Goal: Task Accomplishment & Management: Manage account settings

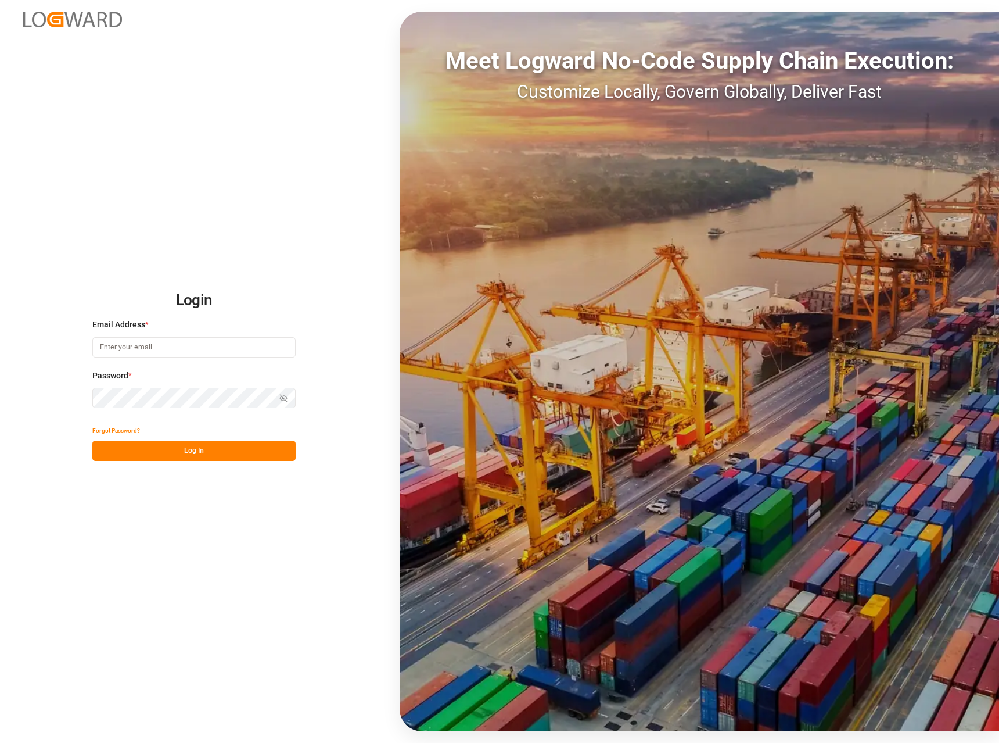
type input "[EMAIL_ADDRESS][DOMAIN_NAME]"
click at [174, 453] on button "Log In" at bounding box center [193, 450] width 203 height 20
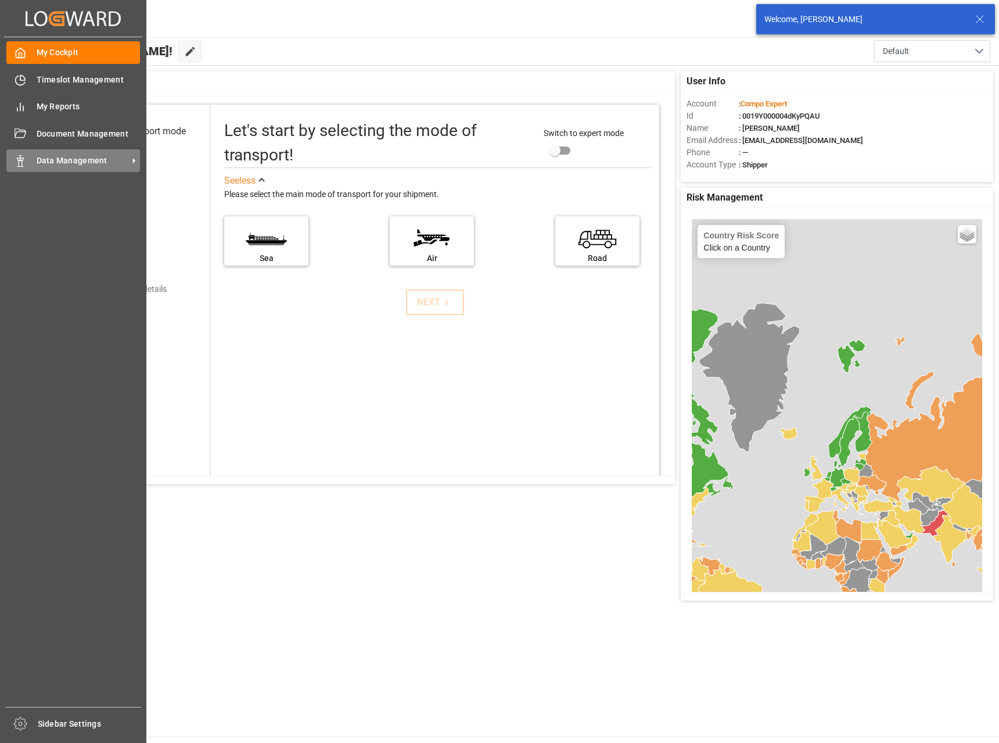
click at [44, 162] on span "Data Management" at bounding box center [83, 161] width 92 height 12
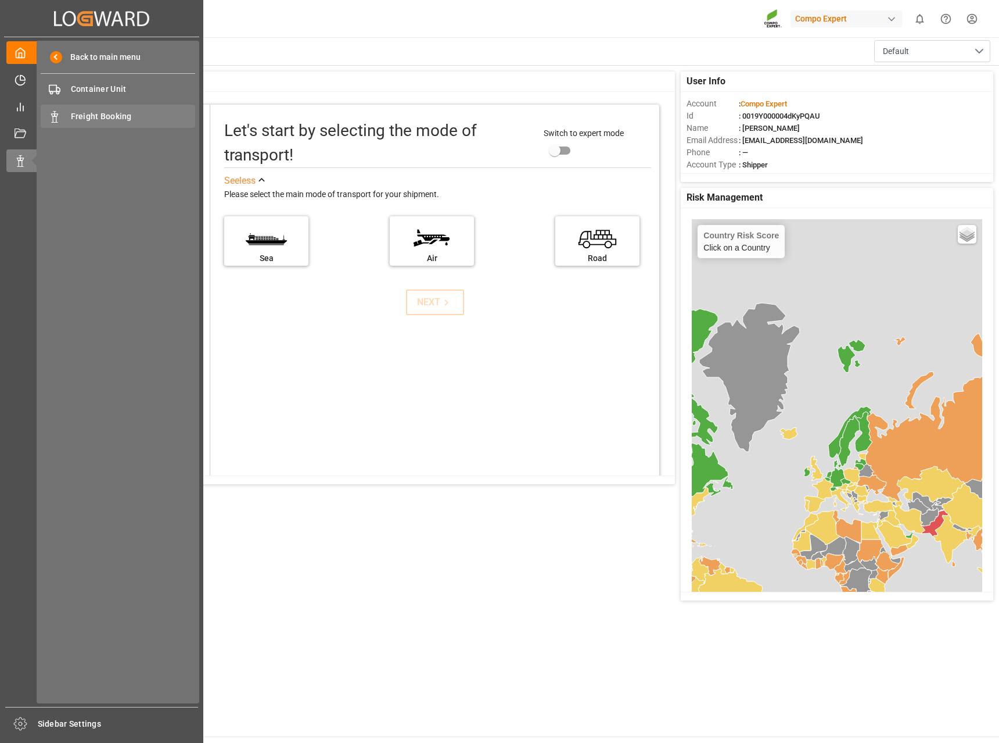
click at [112, 119] on span "Freight Booking" at bounding box center [133, 116] width 125 height 12
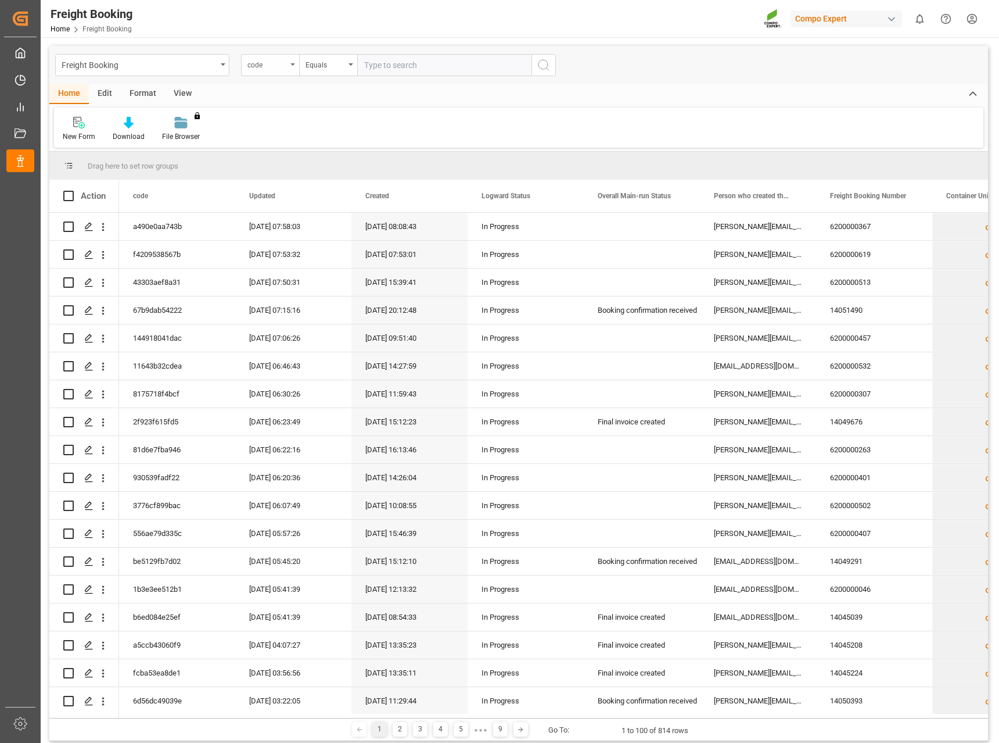
click at [289, 69] on div "code" at bounding box center [270, 65] width 58 height 22
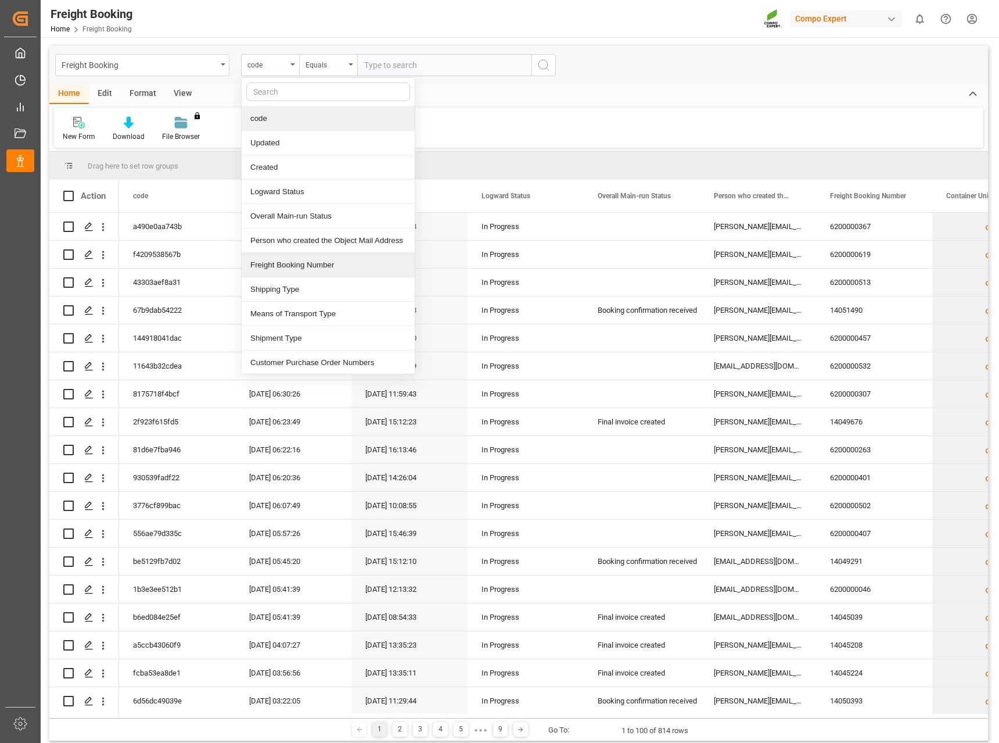
click at [324, 266] on div "Freight Booking Number" at bounding box center [328, 265] width 173 height 24
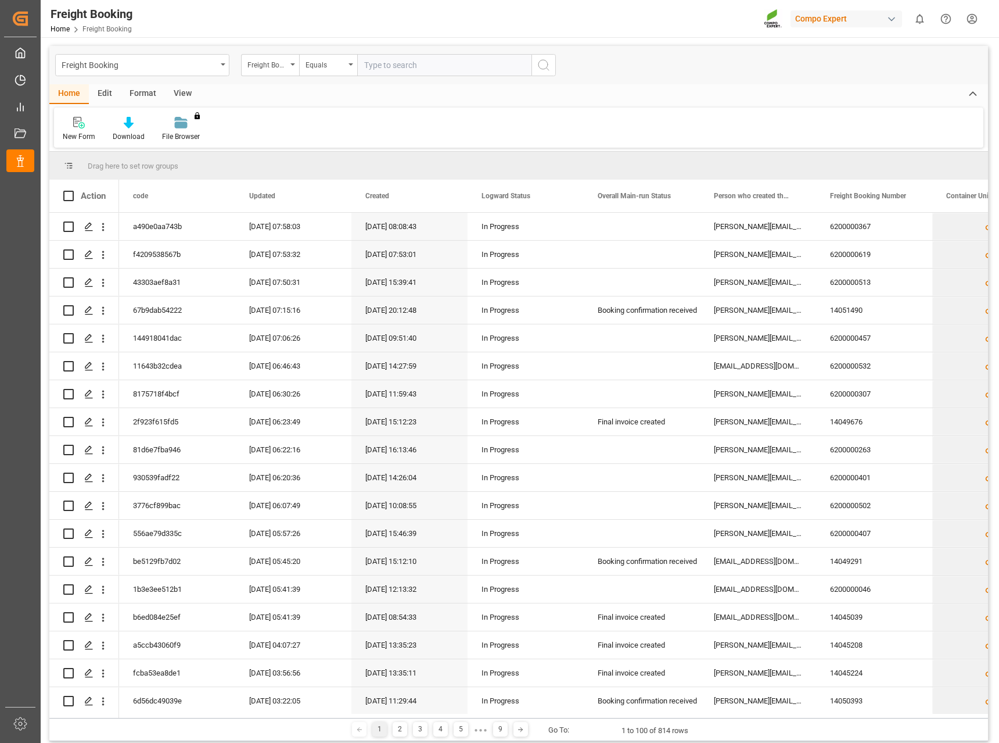
click at [389, 64] on input "text" at bounding box center [444, 65] width 174 height 22
type input "6200000457"
click at [547, 63] on circle "search button" at bounding box center [543, 64] width 9 height 9
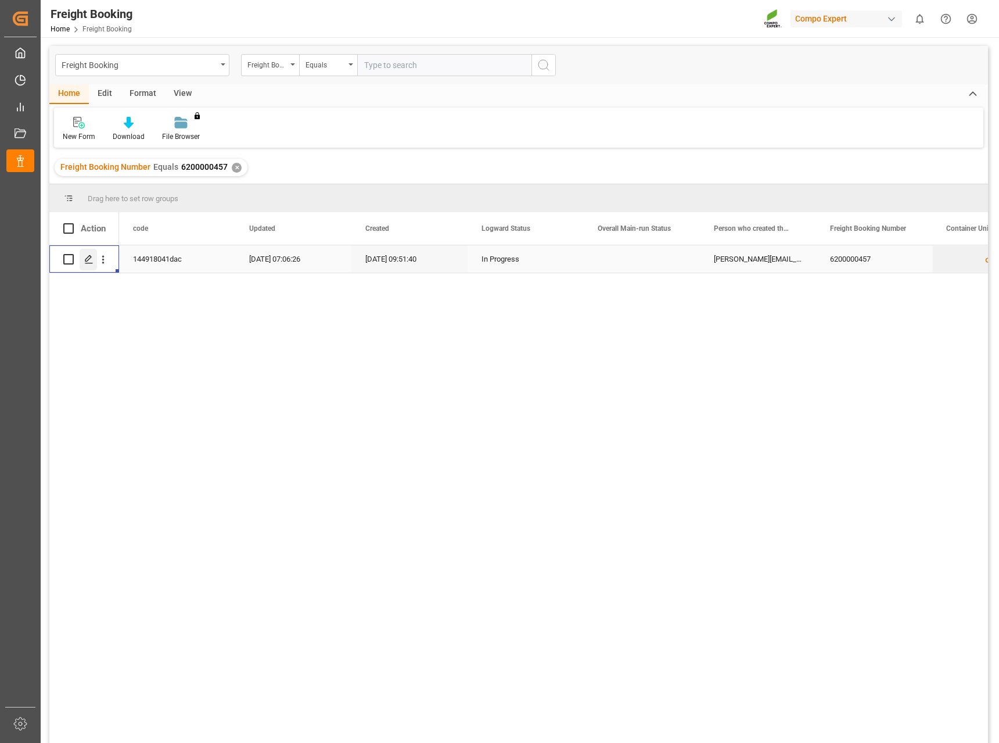
click at [91, 263] on line "Press SPACE to select this row." at bounding box center [88, 263] width 7 height 0
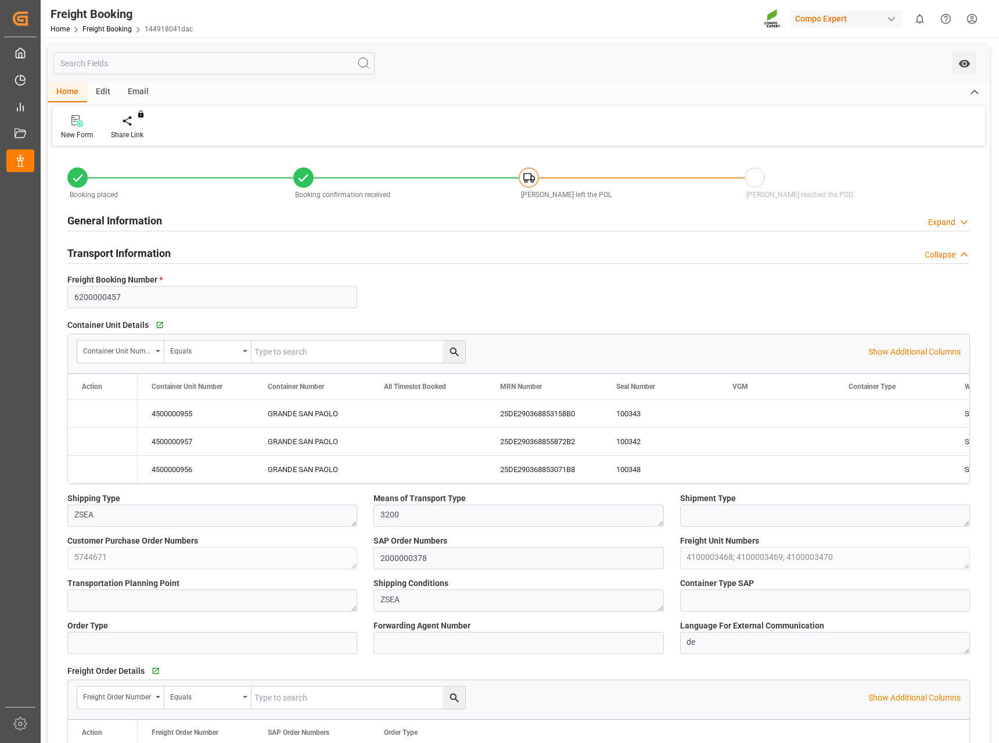
type input "[PERSON_NAME]"
type input "[PERSON_NAME] Group"
type input "9253208"
type input "BEANR"
type input "ARZAE"
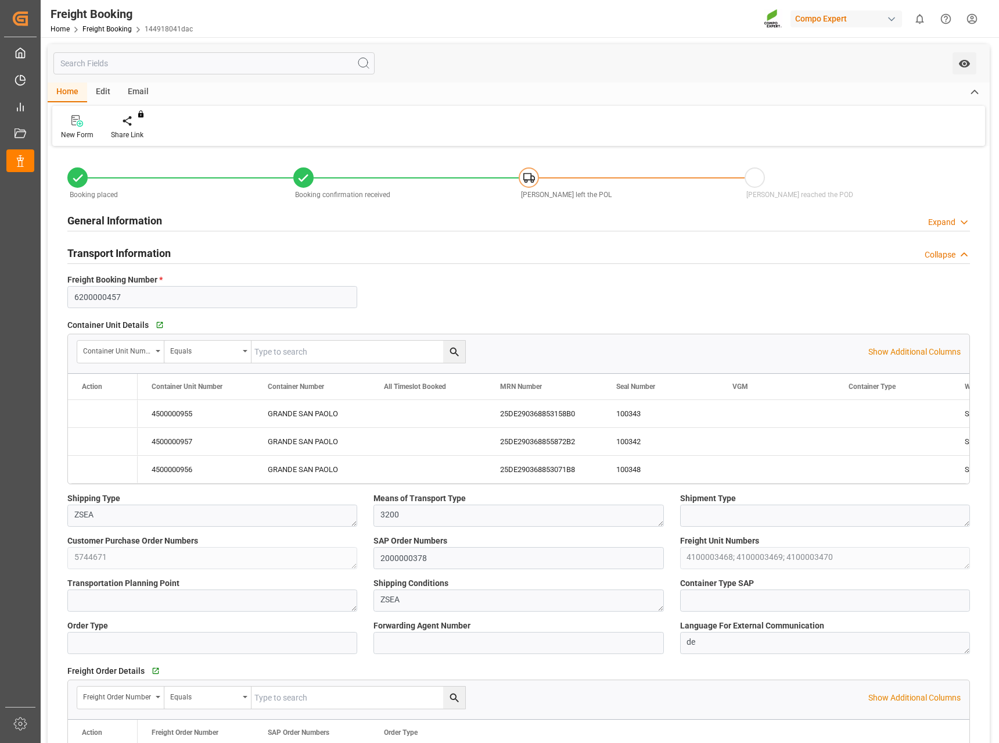
type input "0"
type input "93172.5"
type input "[DATE] 01:00"
type input "[DATE] 06:00"
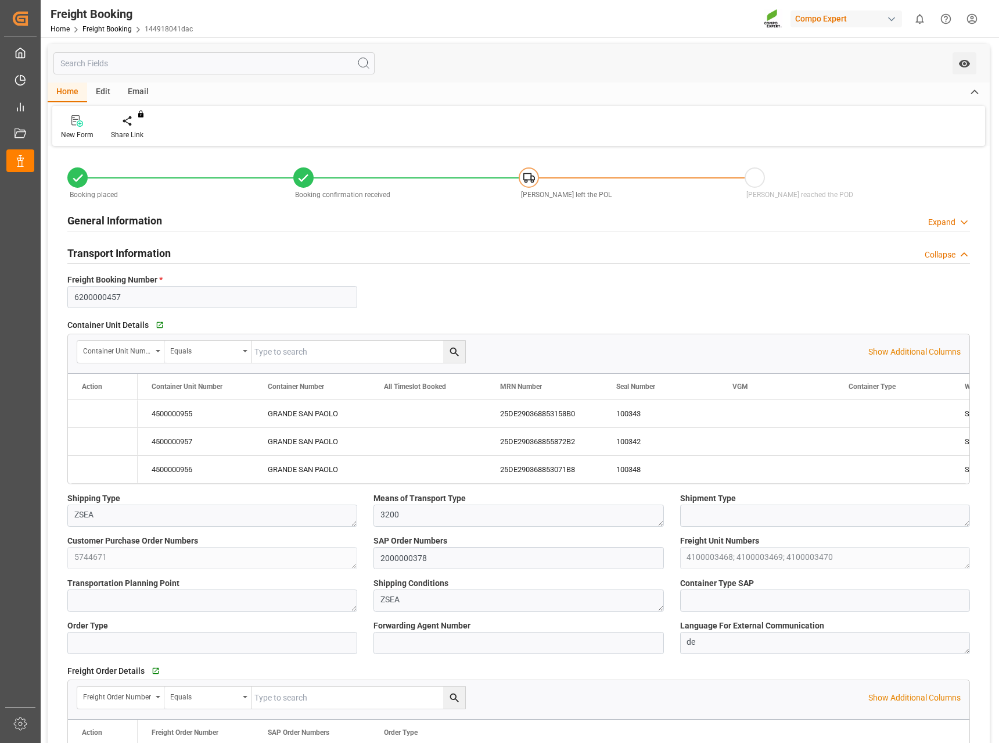
type input "[DATE] 23:00"
type input "[DATE] 23:53"
type input "[DATE] 09:51"
type input "[DATE] 20:38"
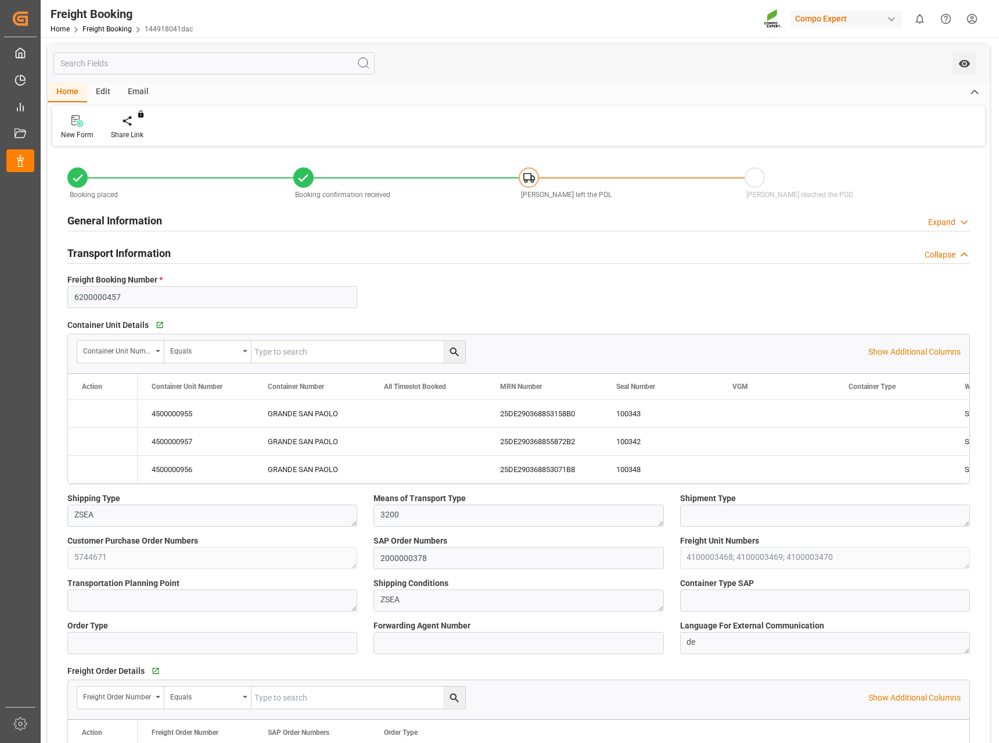
type input "[DATE] 12:05"
type input "[DATE] 07:06"
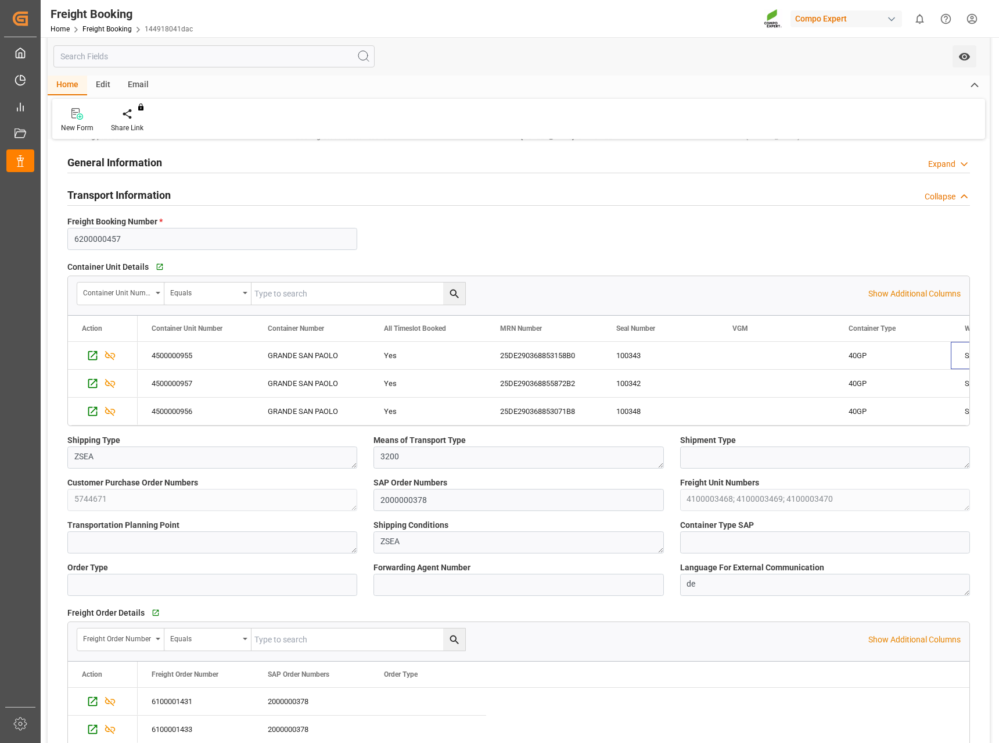
drag, startPoint x: 971, startPoint y: 354, endPoint x: 1005, endPoint y: 357, distance: 33.8
click at [999, 357] on html "Created by potrace 1.15, written by [PERSON_NAME] [DATE]-[DATE] Created by potr…" at bounding box center [499, 371] width 999 height 743
click at [303, 349] on div "GRANDE SAN PAOLO" at bounding box center [312, 355] width 116 height 27
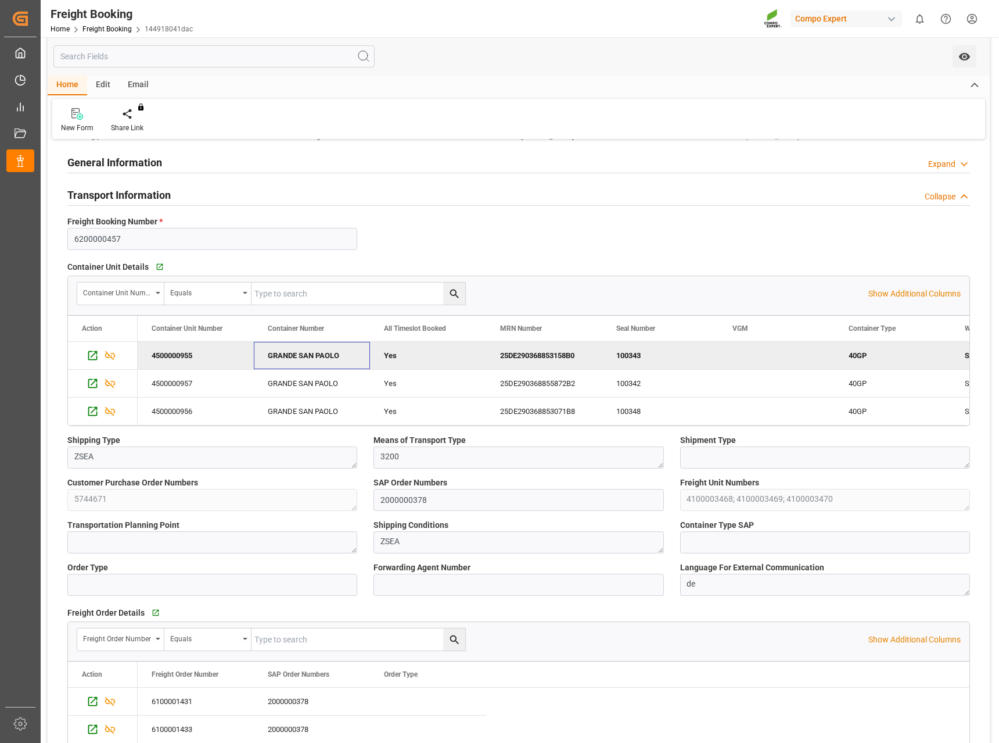
click at [341, 354] on div "GRANDE SAN PAOLO" at bounding box center [312, 355] width 116 height 27
click at [341, 353] on div "GRANDE SAN PAOLO" at bounding box center [312, 355] width 116 height 27
click at [564, 354] on div "25DE290368853158B0" at bounding box center [544, 355] width 116 height 27
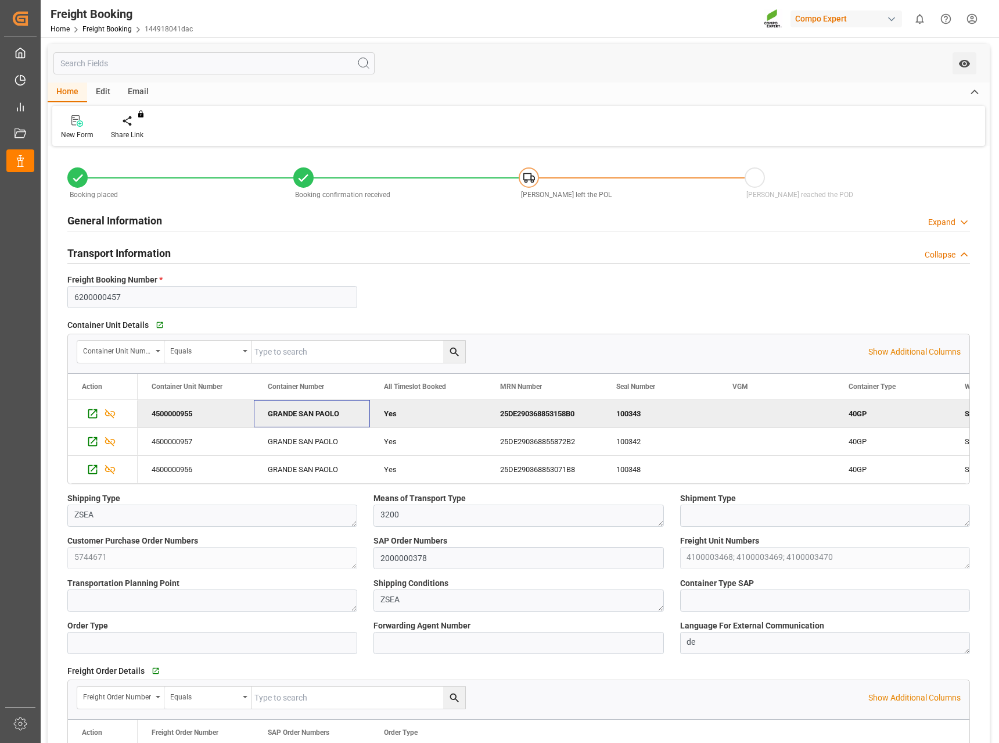
click at [335, 413] on div "GRANDE SAN PAOLO" at bounding box center [312, 413] width 116 height 27
click at [973, 21] on html "Created by potrace 1.15, written by [PERSON_NAME] [DATE]-[DATE] Created by potr…" at bounding box center [499, 371] width 999 height 743
click at [766, 174] on span "Logout" at bounding box center [769, 171] width 31 height 10
